Goal: Check status: Check status

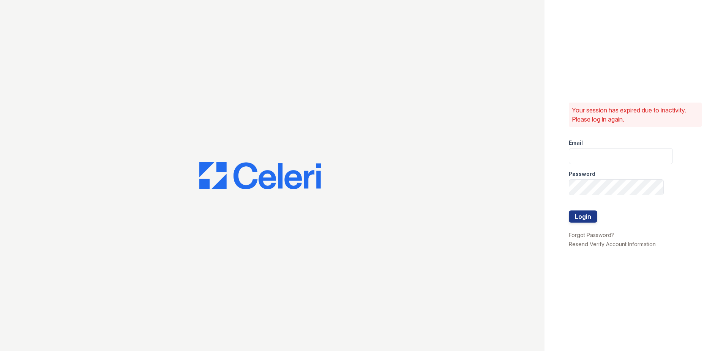
click at [163, 37] on div at bounding box center [272, 175] width 545 height 351
type input "tlambouths@trinity-pm.com"
click at [584, 220] on button "Login" at bounding box center [583, 216] width 28 height 12
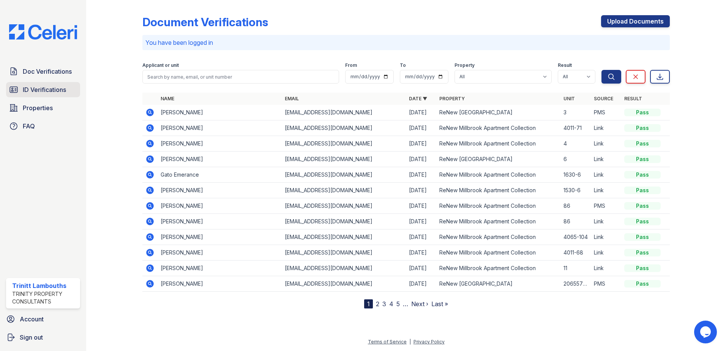
click at [49, 90] on span "ID Verifications" at bounding box center [44, 89] width 43 height 9
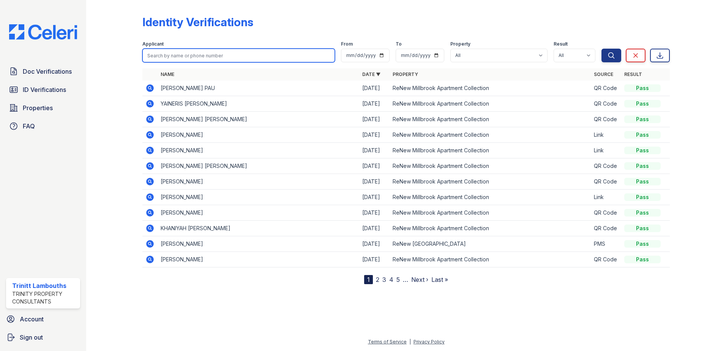
click at [164, 55] on input "search" at bounding box center [238, 56] width 193 height 14
type input "[PERSON_NAME]"
click at [602, 49] on button "Search" at bounding box center [612, 56] width 20 height 14
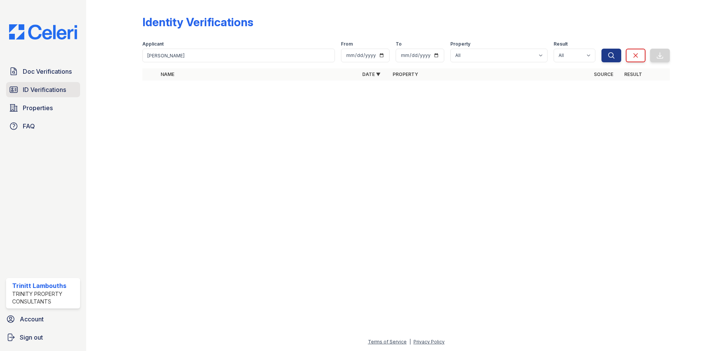
click at [34, 89] on span "ID Verifications" at bounding box center [44, 89] width 43 height 9
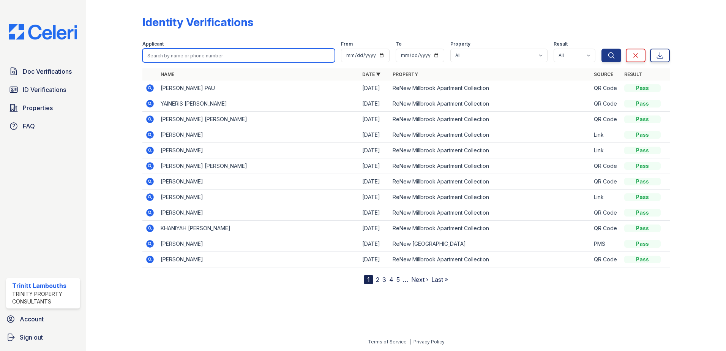
click at [171, 56] on input "search" at bounding box center [238, 56] width 193 height 14
type input "[PERSON_NAME]"
click at [602, 49] on button "Search" at bounding box center [612, 56] width 20 height 14
